Goal: Task Accomplishment & Management: Complete application form

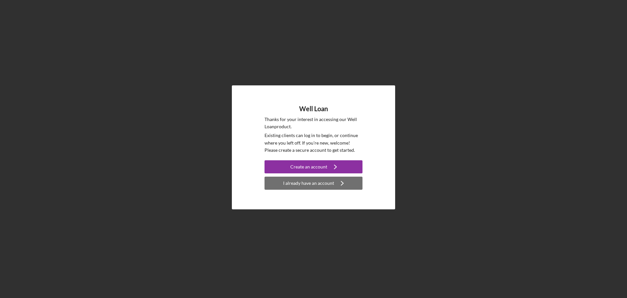
click at [308, 181] on div "I already have an account" at bounding box center [308, 182] width 51 height 13
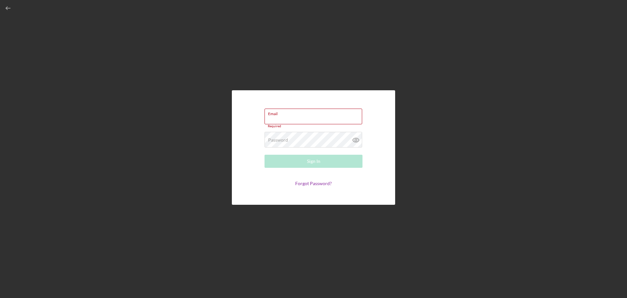
type input "mitchell.leestma@gmail.com"
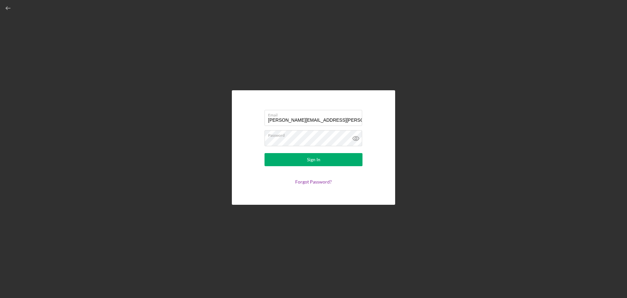
click at [265, 153] on button "Sign In" at bounding box center [314, 159] width 98 height 13
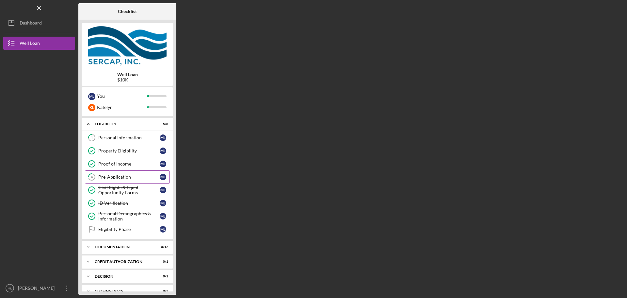
click at [128, 178] on div "Pre-Application" at bounding box center [128, 176] width 61 height 5
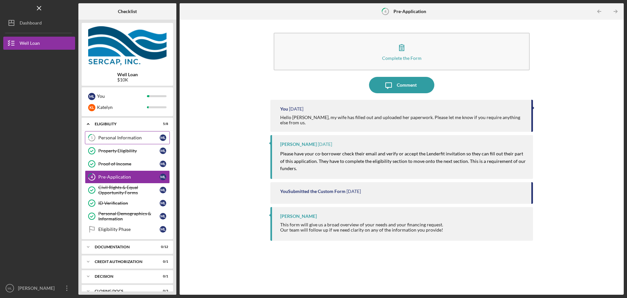
click at [129, 139] on div "Personal Information" at bounding box center [128, 137] width 61 height 5
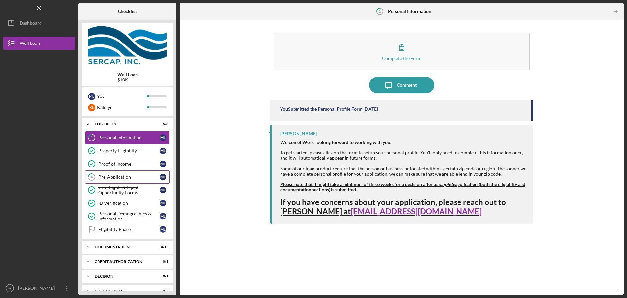
click at [121, 172] on link "4 Pre-Application M L" at bounding box center [127, 176] width 85 height 13
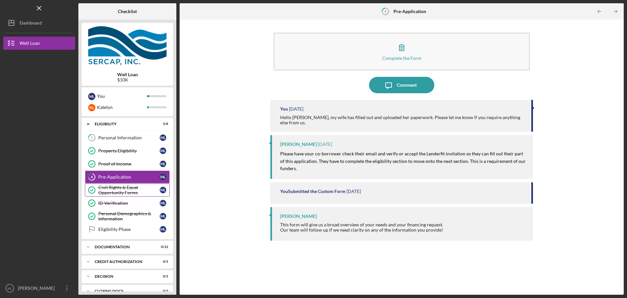
click at [126, 192] on div "Civil Rights & Equal Opportunity Forms" at bounding box center [128, 190] width 61 height 10
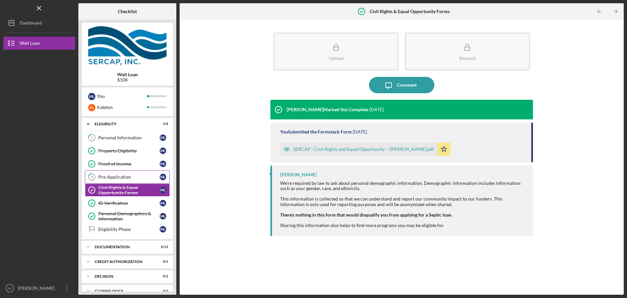
click at [124, 180] on link "4 Pre-Application M L" at bounding box center [127, 176] width 85 height 13
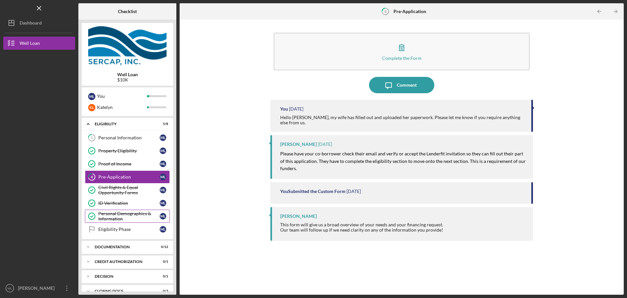
click at [125, 211] on div "Personal Demographics & Information" at bounding box center [128, 216] width 61 height 10
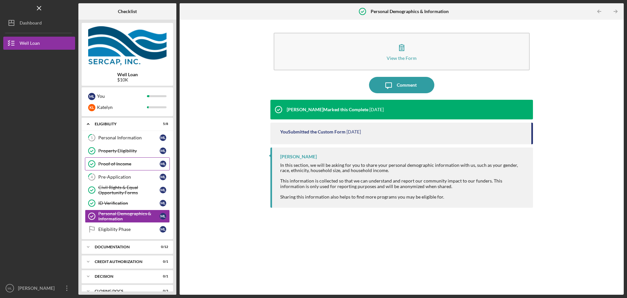
click at [136, 160] on link "Proof of Income Proof of Income M L" at bounding box center [127, 163] width 85 height 13
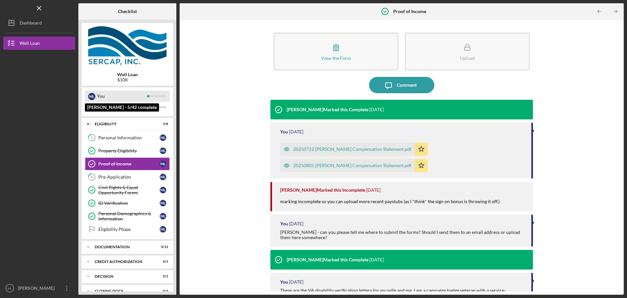
click at [127, 98] on div "You" at bounding box center [122, 95] width 50 height 11
click at [139, 243] on div "Icon/Expander Documentation 0 / 12" at bounding box center [127, 246] width 91 height 13
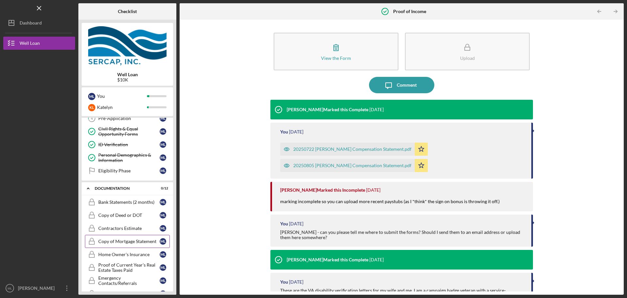
scroll to position [65, 0]
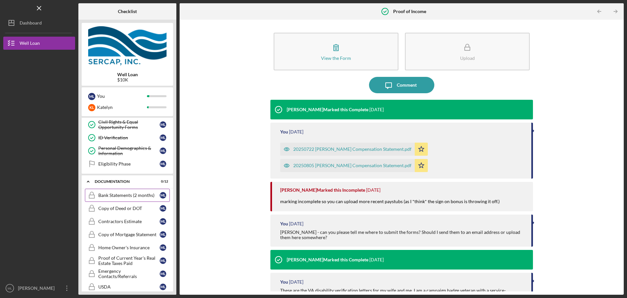
click at [126, 194] on div "Bank Statements (2 months)" at bounding box center [128, 194] width 61 height 5
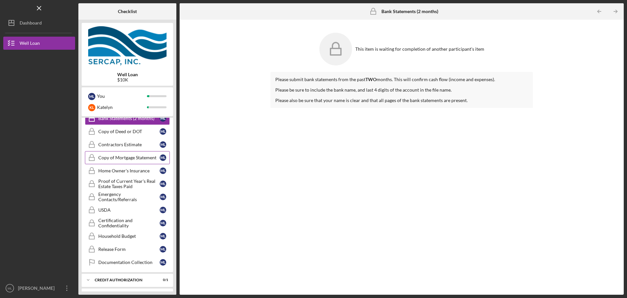
scroll to position [131, 0]
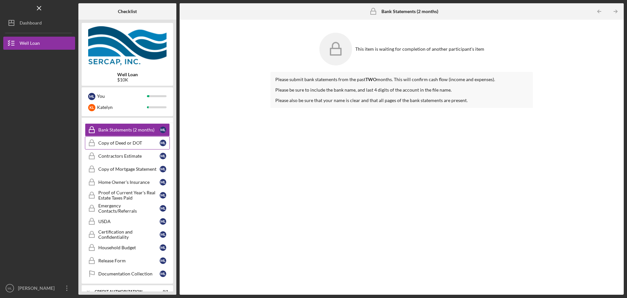
click at [136, 142] on div "Copy of Deed or DOT" at bounding box center [128, 142] width 61 height 5
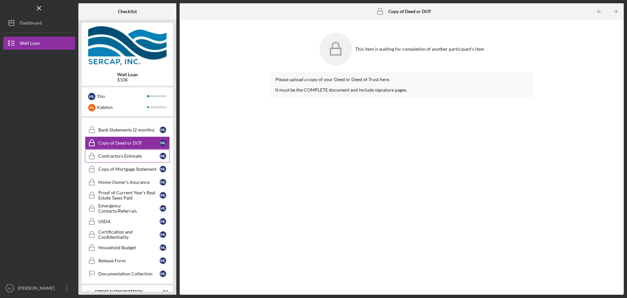
click at [134, 156] on div "Contractors Estimate" at bounding box center [128, 155] width 61 height 5
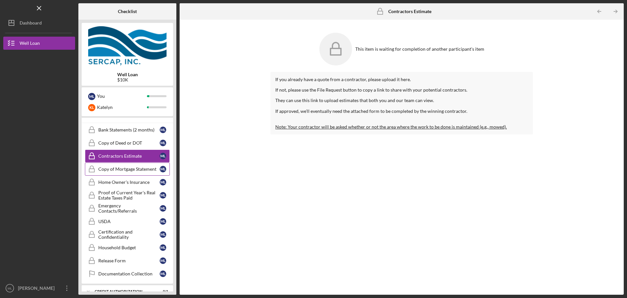
click at [115, 167] on div "Copy of Mortgage Statement" at bounding box center [128, 168] width 61 height 5
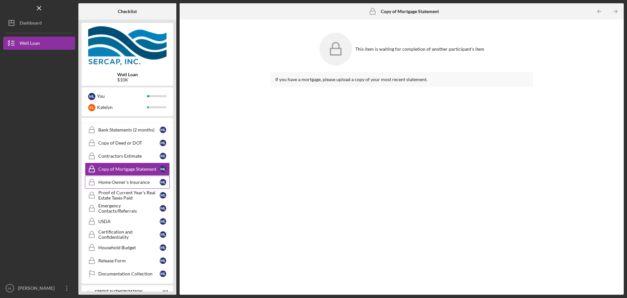
click at [126, 181] on div "Home Owner's Insurance" at bounding box center [128, 181] width 61 height 5
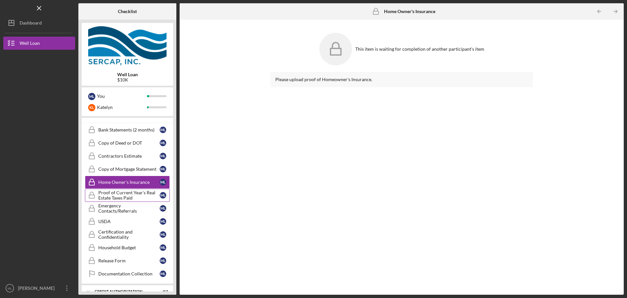
click at [135, 197] on div "Proof of Current Year's Real Estate Taxes Paid" at bounding box center [128, 195] width 61 height 10
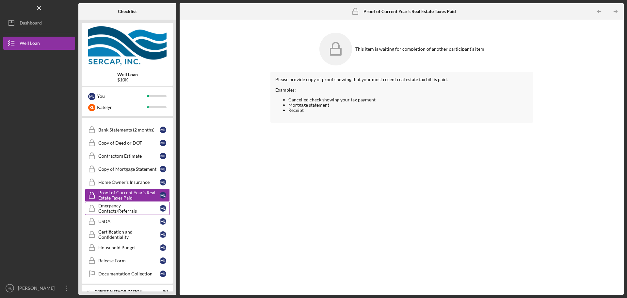
click at [133, 208] on div "Emergency Contacts/Referrals" at bounding box center [128, 208] width 61 height 10
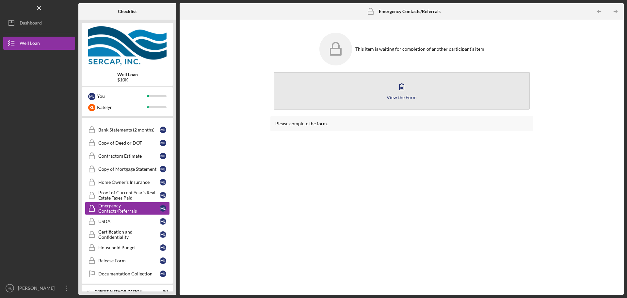
click at [398, 90] on icon "button" at bounding box center [402, 86] width 16 height 16
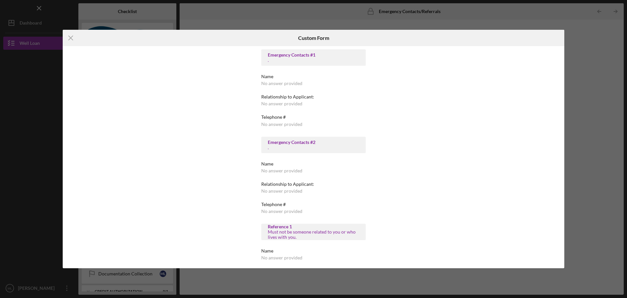
click at [298, 58] on div "." at bounding box center [313, 60] width 91 height 5
click at [288, 84] on div "No answer provided" at bounding box center [281, 83] width 41 height 5
click at [535, 28] on div "Icon/Menu Close Custom Form Emergency Contacts #1 . Name No answer provided Rel…" at bounding box center [313, 149] width 627 height 298
click at [559, 24] on div "Icon/Menu Close Custom Form Emergency Contacts #1 . Name No answer provided Rel…" at bounding box center [313, 149] width 627 height 298
click at [68, 38] on icon "Icon/Menu Close" at bounding box center [71, 38] width 16 height 16
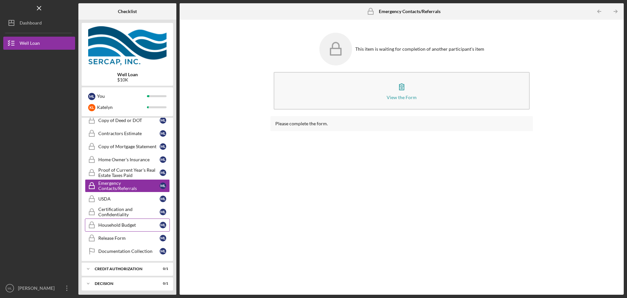
scroll to position [163, 0]
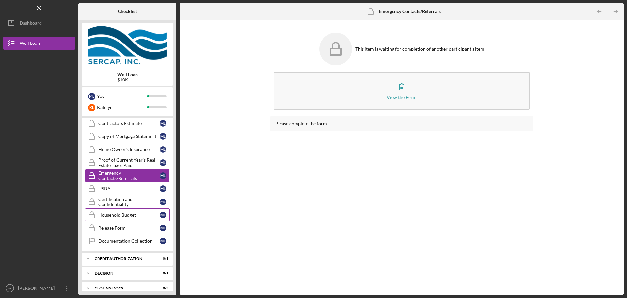
click at [134, 214] on div "Household Budget" at bounding box center [128, 214] width 61 height 5
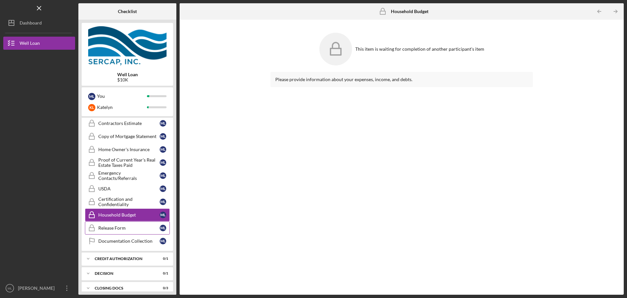
click at [105, 224] on link "Release Form Release Form M L" at bounding box center [127, 227] width 85 height 13
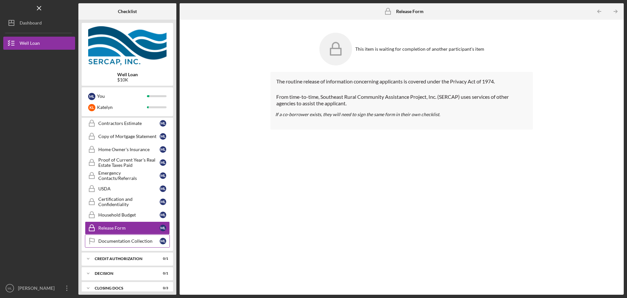
click at [106, 240] on div "Documentation Collection" at bounding box center [128, 240] width 61 height 5
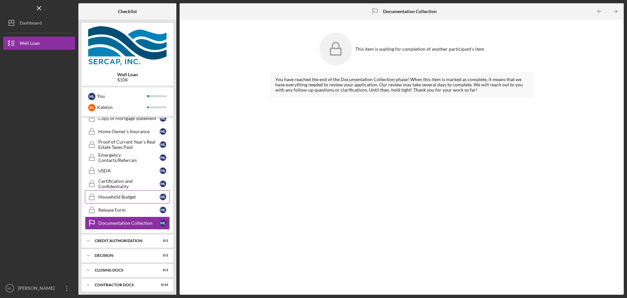
scroll to position [200, 0]
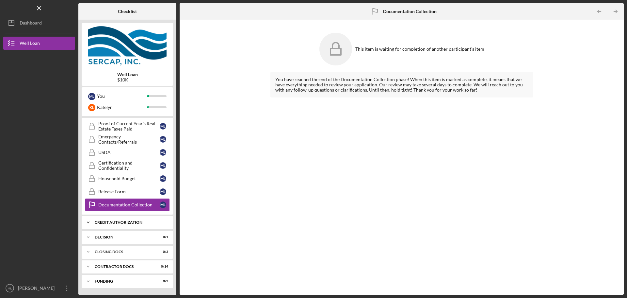
click at [126, 222] on div "CREDIT AUTHORIZATION" at bounding box center [130, 222] width 70 height 4
click at [116, 255] on div "Icon/Expander Decision 0 / 1" at bounding box center [127, 253] width 91 height 13
click at [127, 152] on div "USDA" at bounding box center [128, 152] width 61 height 5
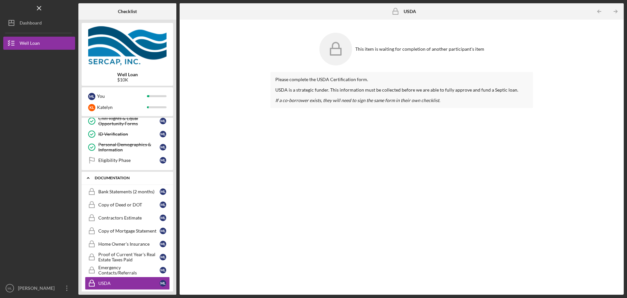
scroll to position [102, 0]
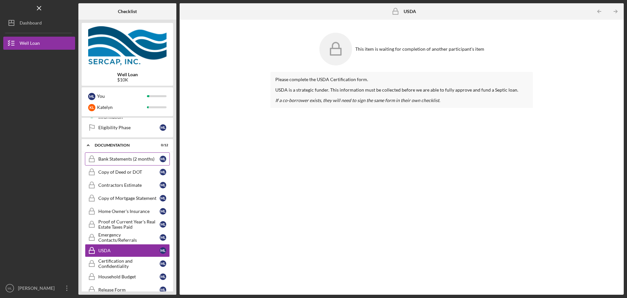
click at [134, 158] on div "Bank Statements (2 months)" at bounding box center [128, 158] width 61 height 5
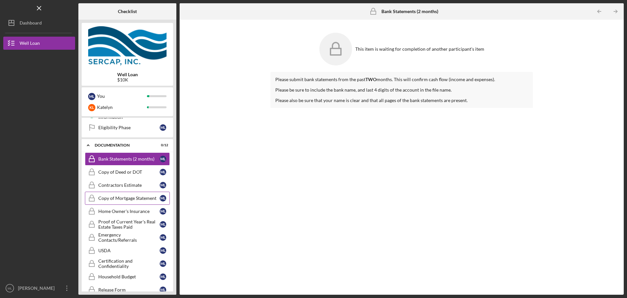
scroll to position [134, 0]
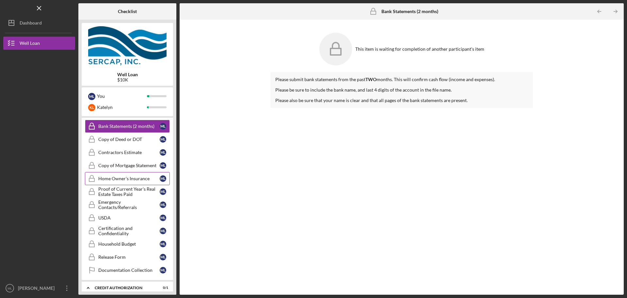
click at [136, 181] on div "Home Owner's Insurance" at bounding box center [128, 178] width 61 height 5
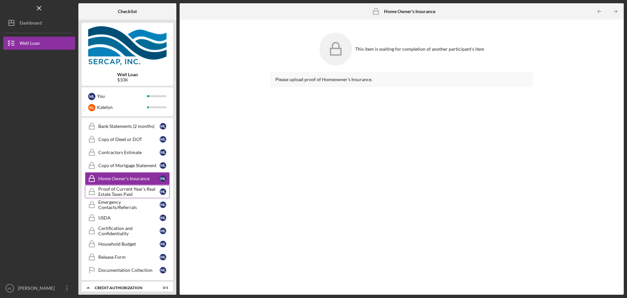
click at [141, 193] on div "Proof of Current Year's Real Estate Taxes Paid" at bounding box center [128, 191] width 61 height 10
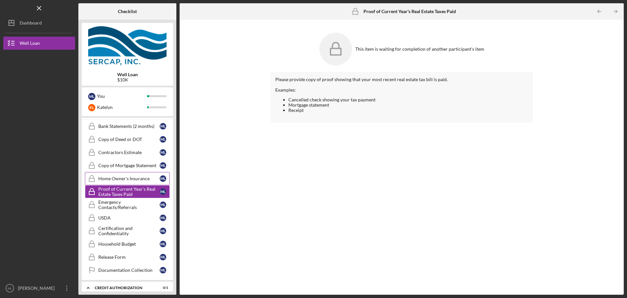
click at [143, 176] on div "Home Owner's Insurance" at bounding box center [128, 178] width 61 height 5
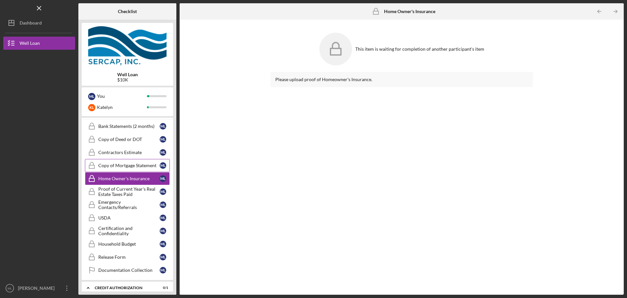
click at [145, 169] on link "Copy of Mortgage Statement Copy of Mortgage Statement M L" at bounding box center [127, 165] width 85 height 13
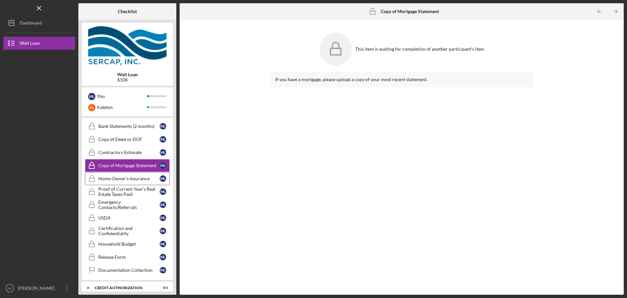
click at [128, 178] on div "Home Owner's Insurance" at bounding box center [128, 178] width 61 height 5
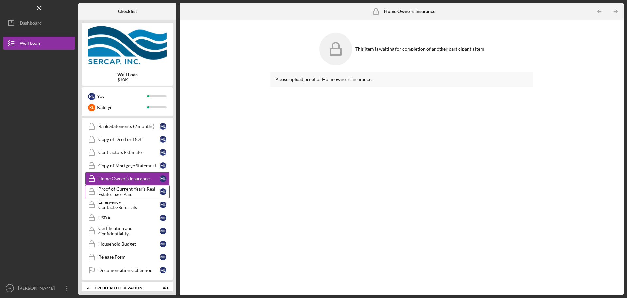
click at [129, 189] on div "Proof of Current Year's Real Estate Taxes Paid" at bounding box center [128, 191] width 61 height 10
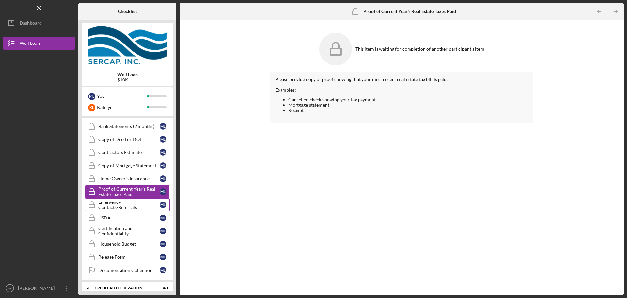
click at [124, 206] on div "Emergency Contacts/Referrals" at bounding box center [128, 204] width 61 height 10
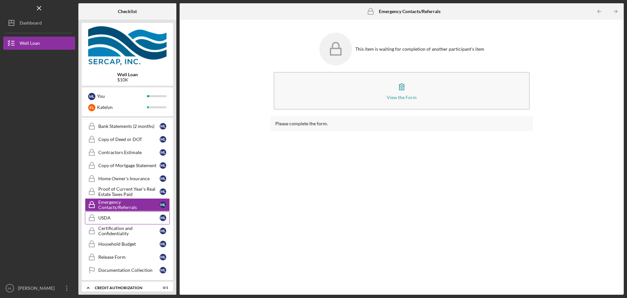
click at [118, 223] on link "USDA USDA M L" at bounding box center [127, 217] width 85 height 13
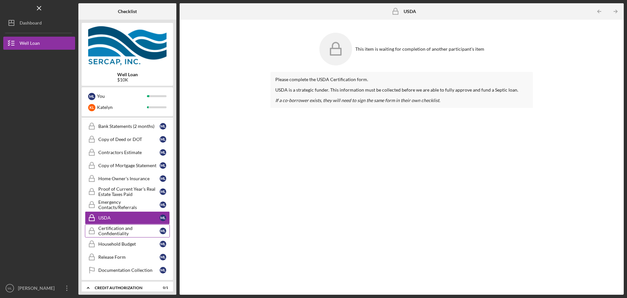
click at [122, 235] on div "Certification and Confidentiality" at bounding box center [128, 230] width 61 height 10
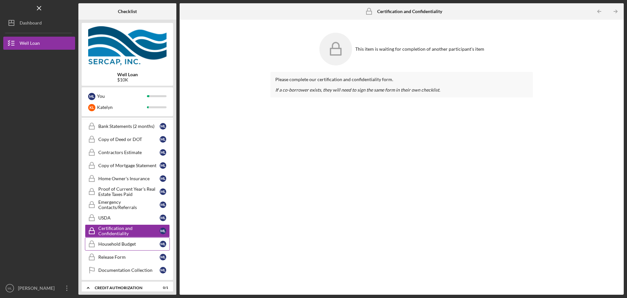
click at [123, 241] on div "Household Budget" at bounding box center [128, 243] width 61 height 5
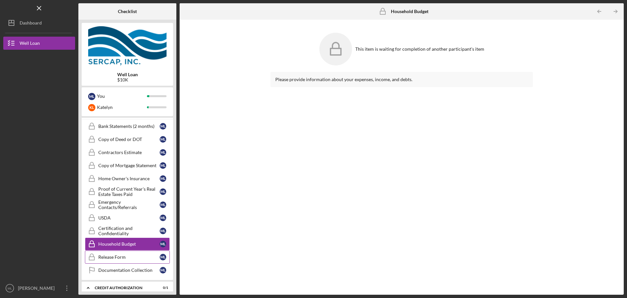
click at [125, 256] on div "Release Form" at bounding box center [128, 256] width 61 height 5
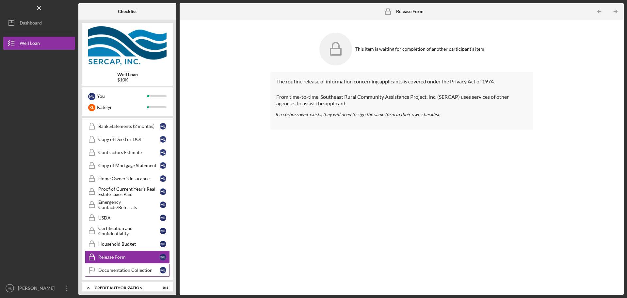
click at [127, 267] on link "Documentation Collection Documentation Collection M L" at bounding box center [127, 269] width 85 height 13
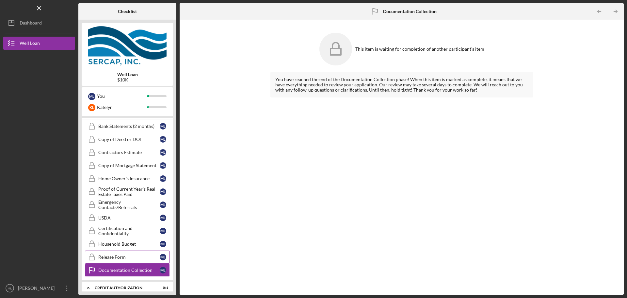
click at [130, 253] on link "Release Form Release Form M L" at bounding box center [127, 256] width 85 height 13
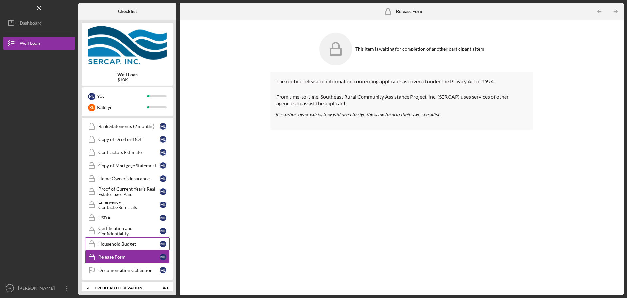
click at [131, 245] on div "Household Budget" at bounding box center [128, 243] width 61 height 5
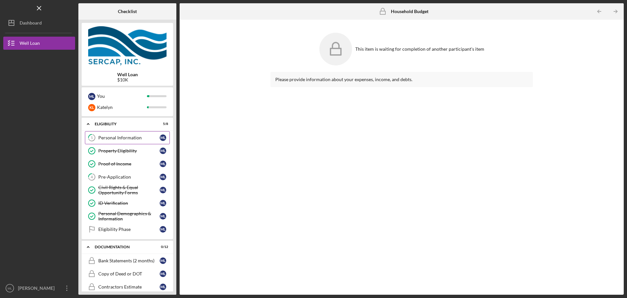
click at [134, 135] on div "Personal Information" at bounding box center [128, 137] width 61 height 5
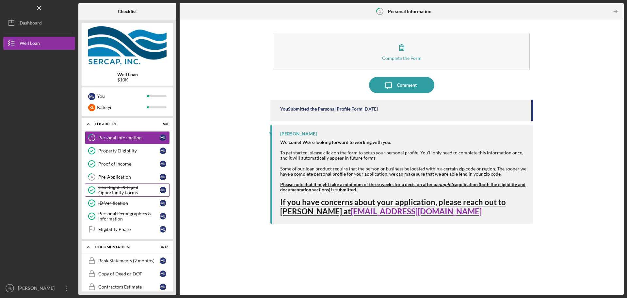
click at [119, 187] on div "Civil Rights & Equal Opportunity Forms" at bounding box center [128, 190] width 61 height 10
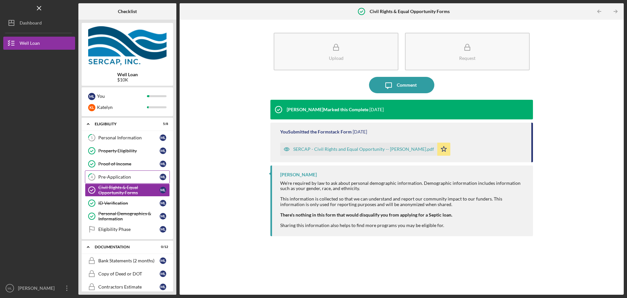
click at [123, 178] on div "Pre-Application" at bounding box center [128, 176] width 61 height 5
